Goal: Find specific page/section: Find specific page/section

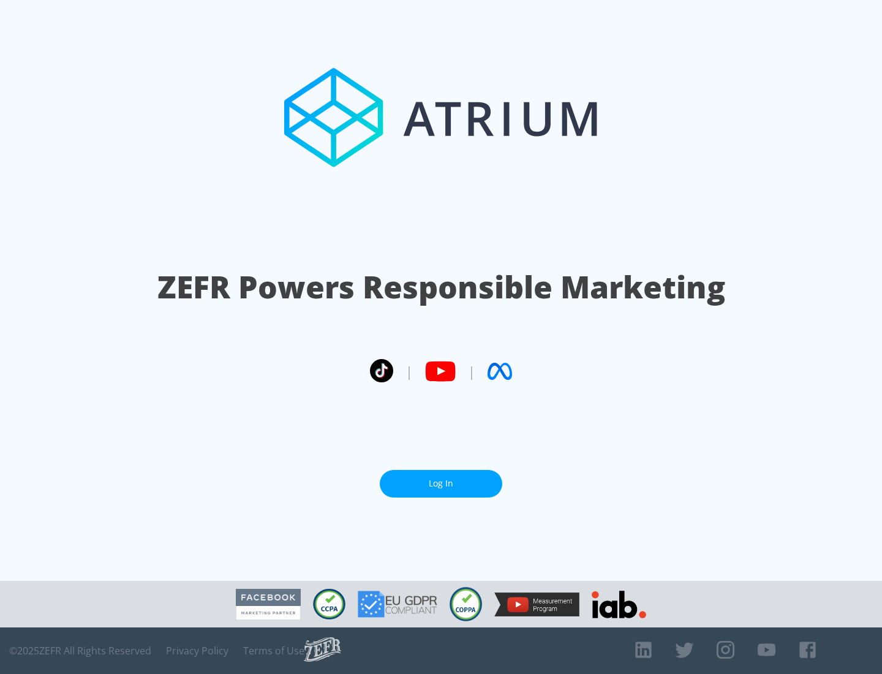
click at [441, 483] on link "Log In" at bounding box center [441, 484] width 122 height 28
